Goal: Information Seeking & Learning: Learn about a topic

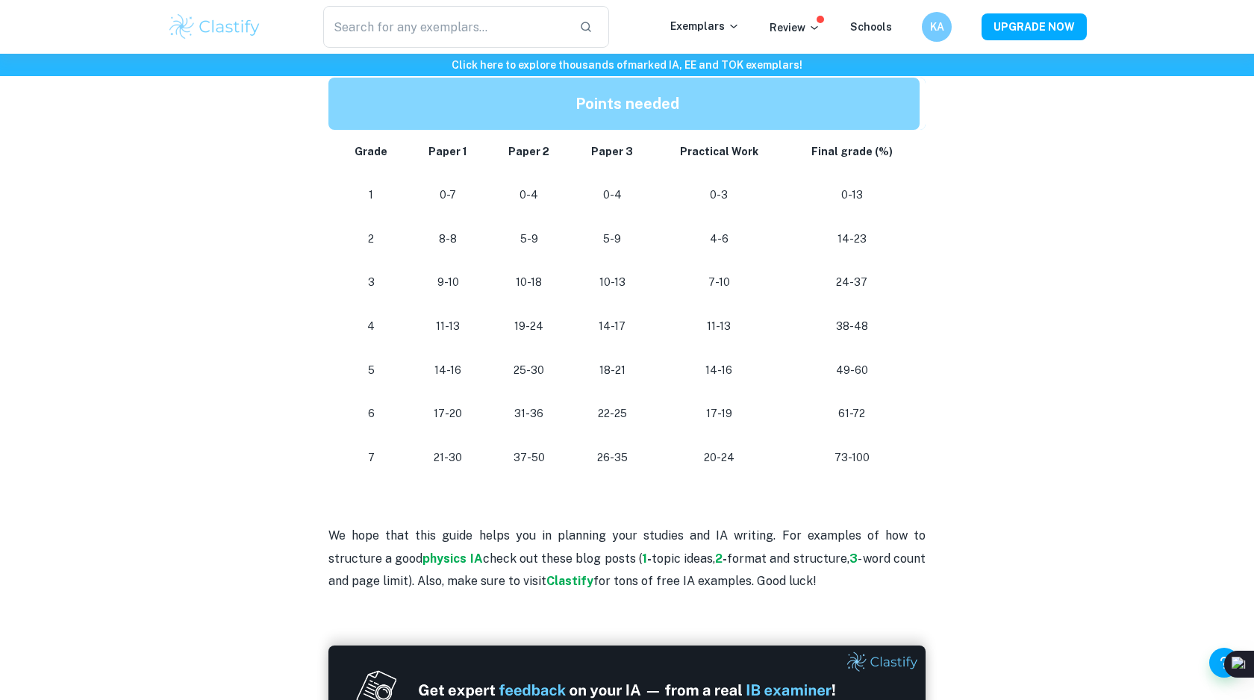
scroll to position [1339, 0]
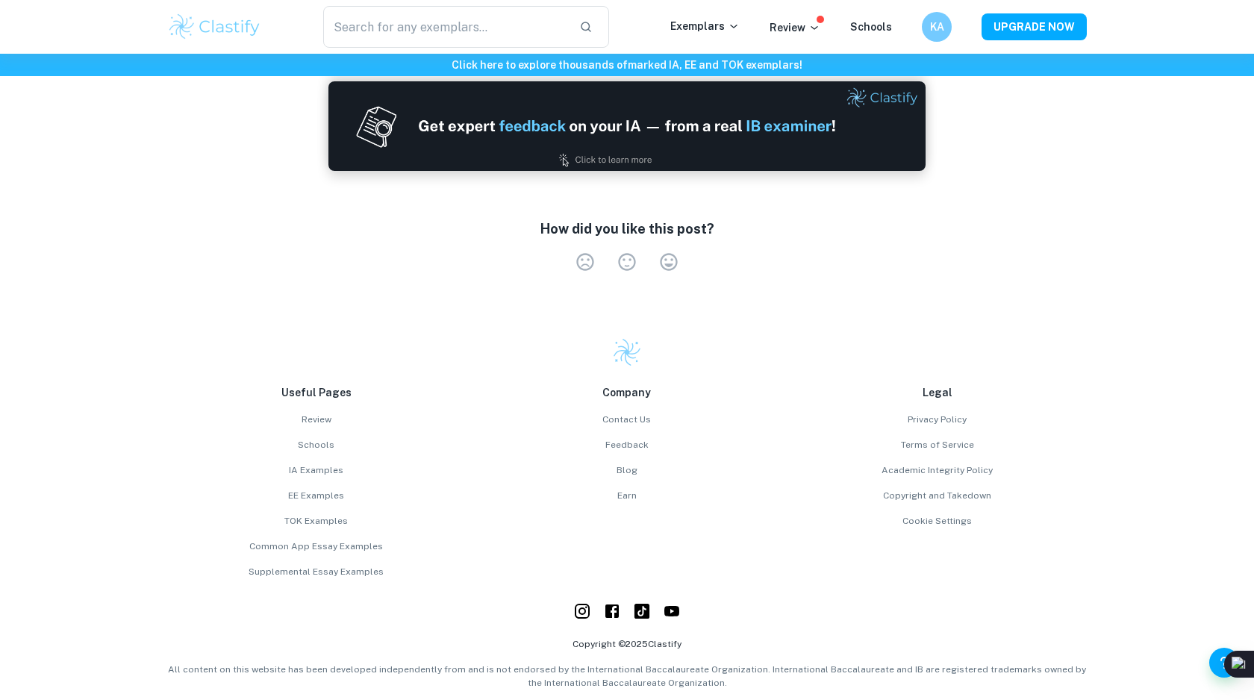
scroll to position [1917, 0]
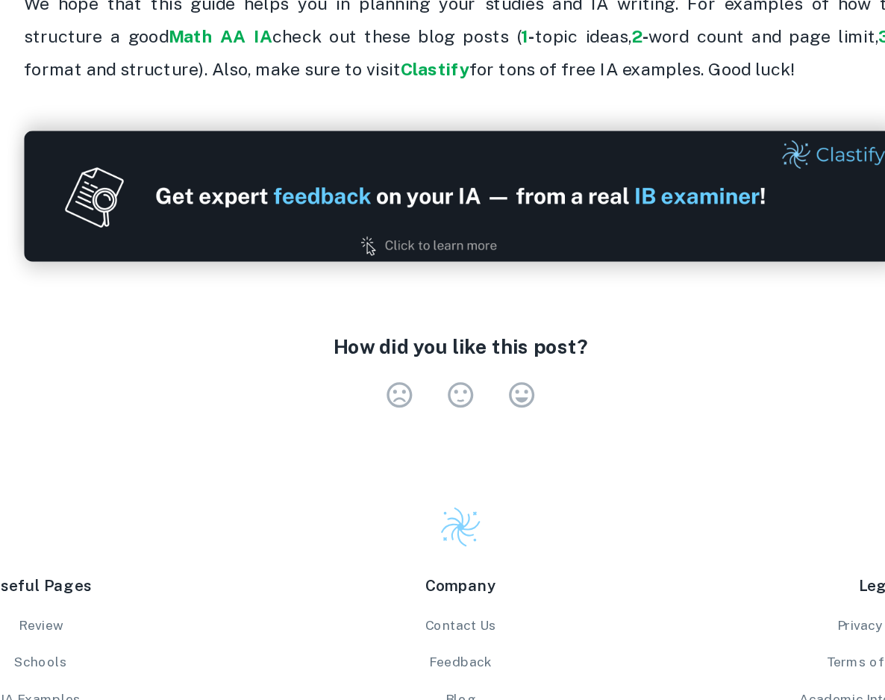
scroll to position [1861, 0]
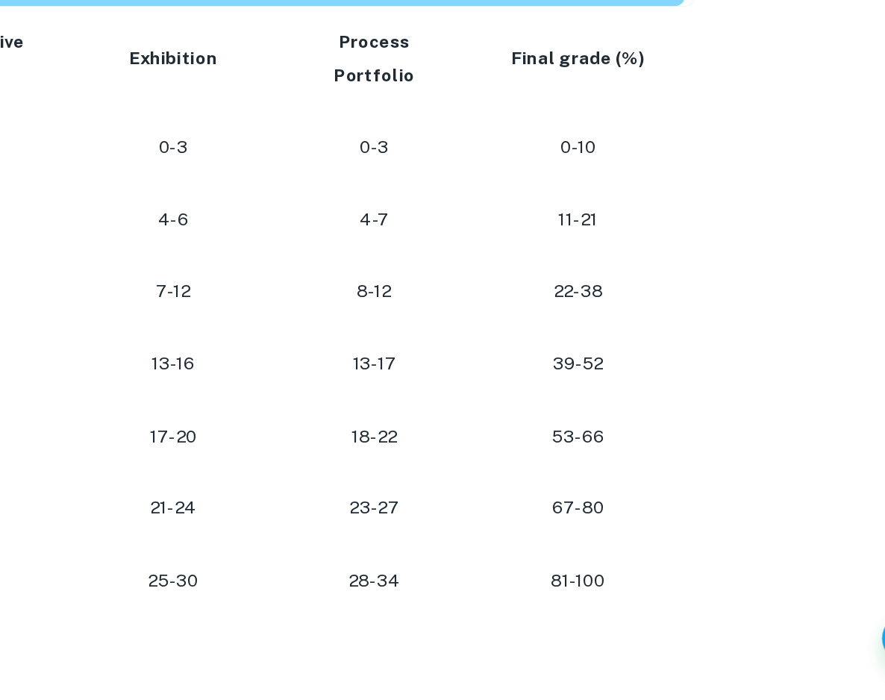
scroll to position [613, 0]
